Goal: Find specific page/section

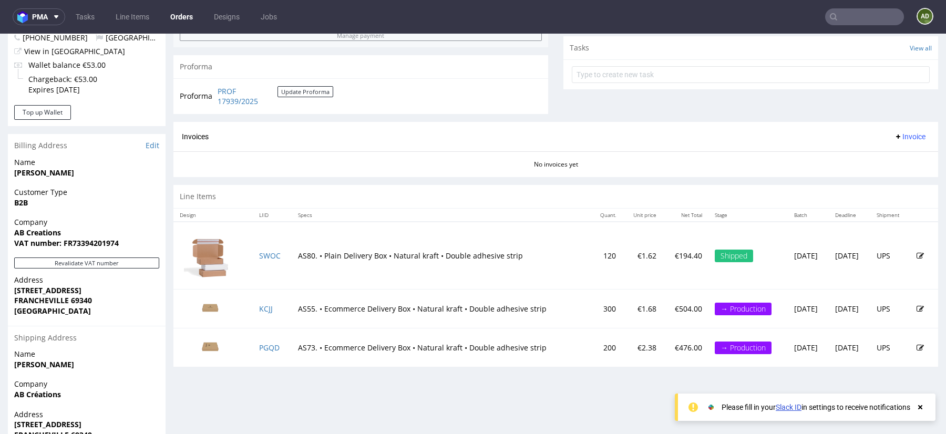
scroll to position [432, 0]
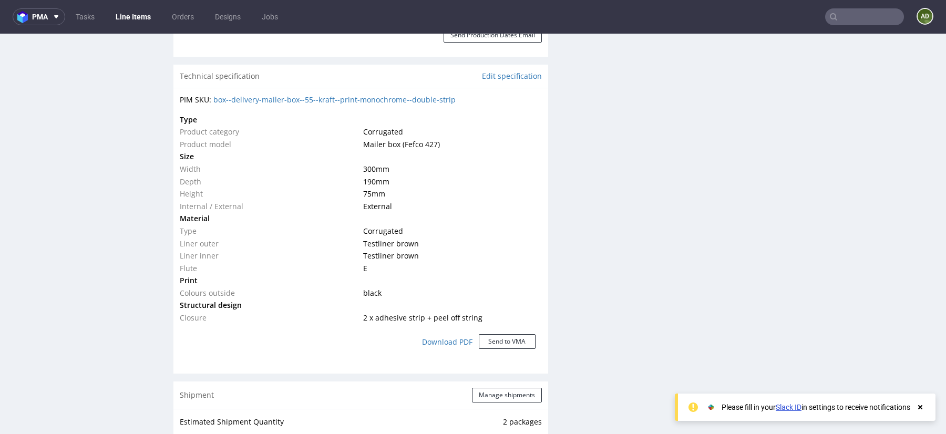
scroll to position [707, 0]
drag, startPoint x: 462, startPoint y: 98, endPoint x: 214, endPoint y: 96, distance: 248.1
click at [214, 96] on div "PIM SKU: box--delivery-mailer-box--55--kraft--print-monochrome--double-strip" at bounding box center [361, 99] width 362 height 11
copy link "box--delivery-mailer-box--55--kraft--print-monochrome--double-strip"
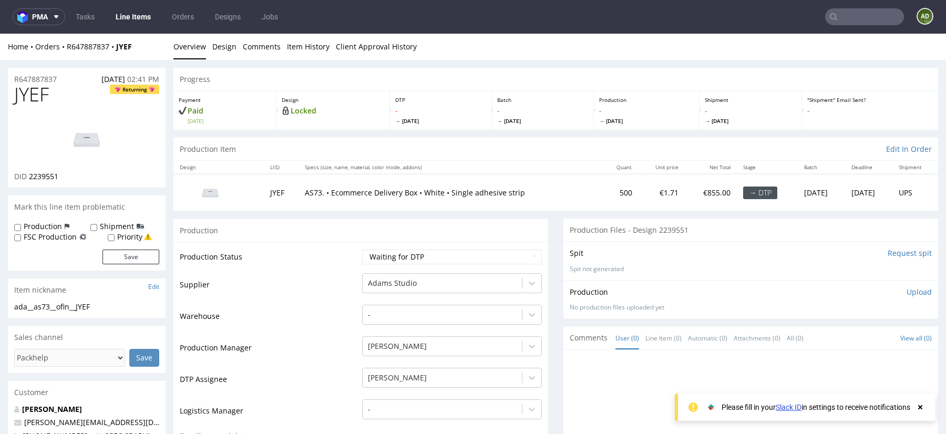
scroll to position [1248, 0]
